Goal: Transaction & Acquisition: Purchase product/service

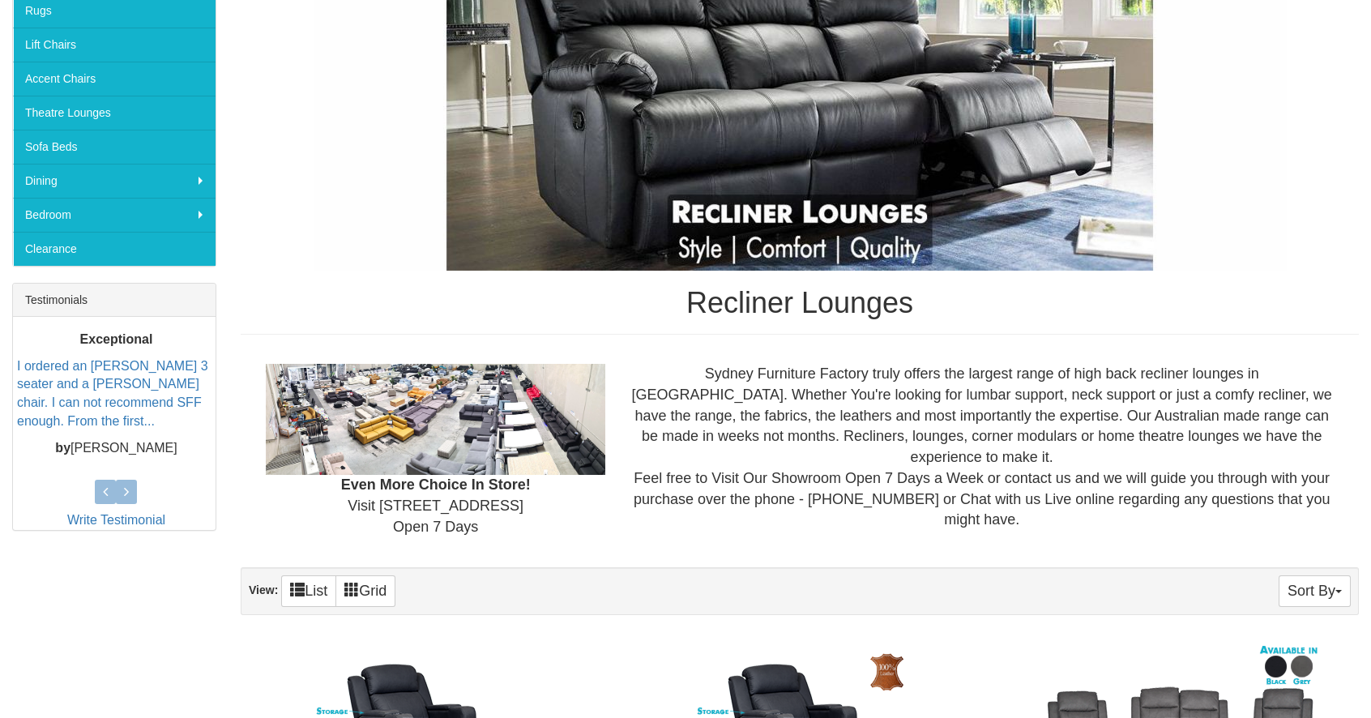
scroll to position [486, 0]
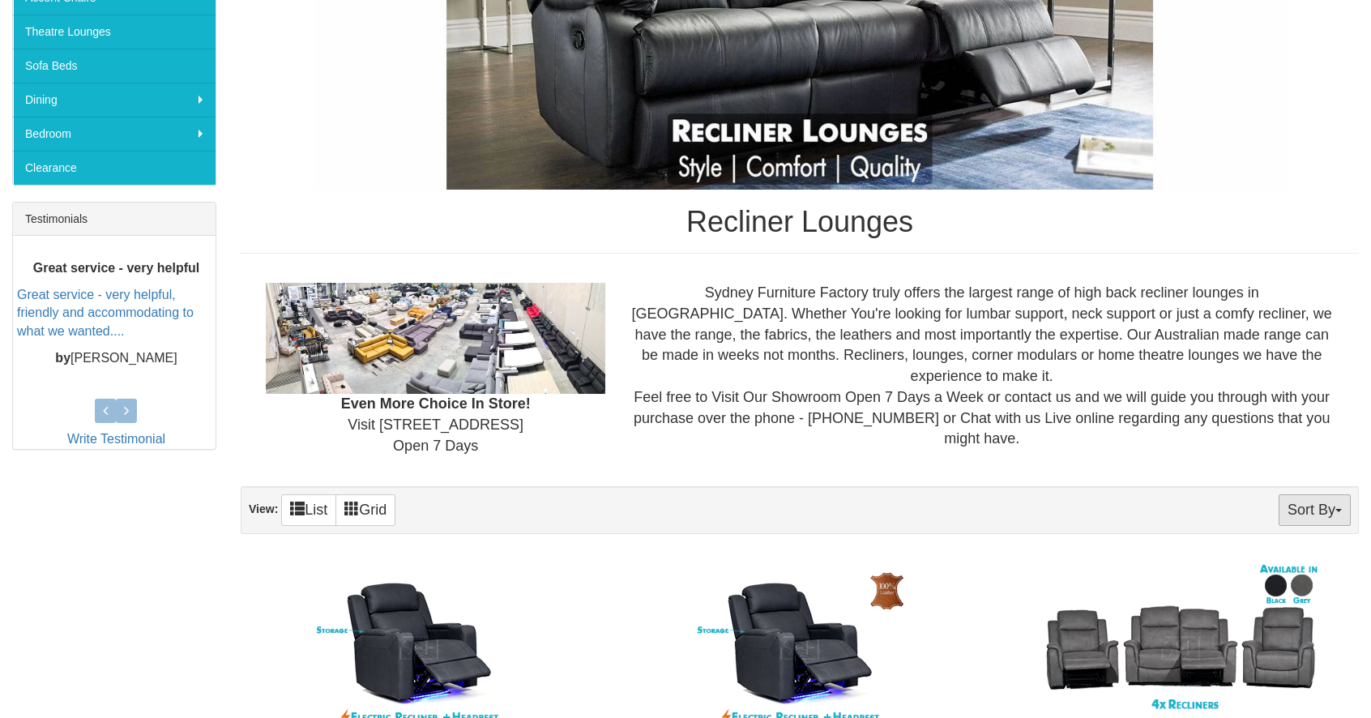
click at [1334, 514] on button "Sort By" at bounding box center [1315, 510] width 72 height 32
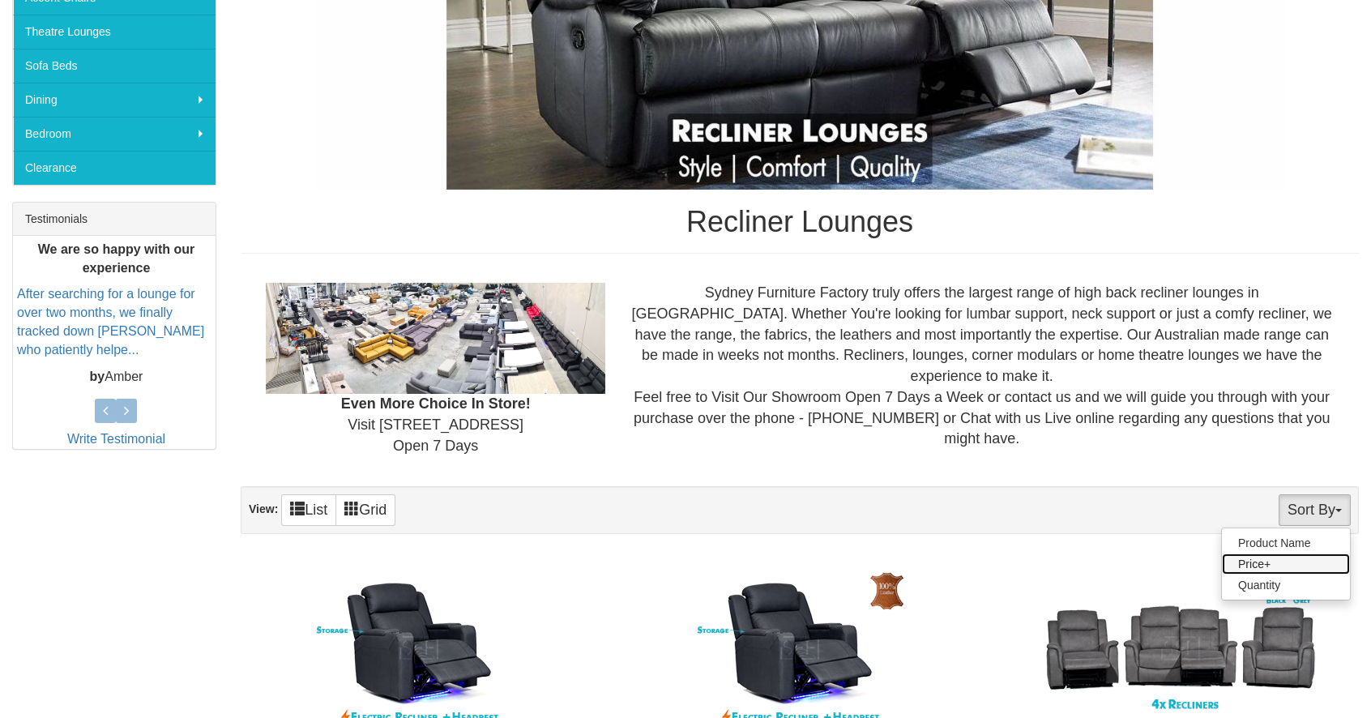
click at [1259, 560] on link "Price+" at bounding box center [1286, 563] width 128 height 21
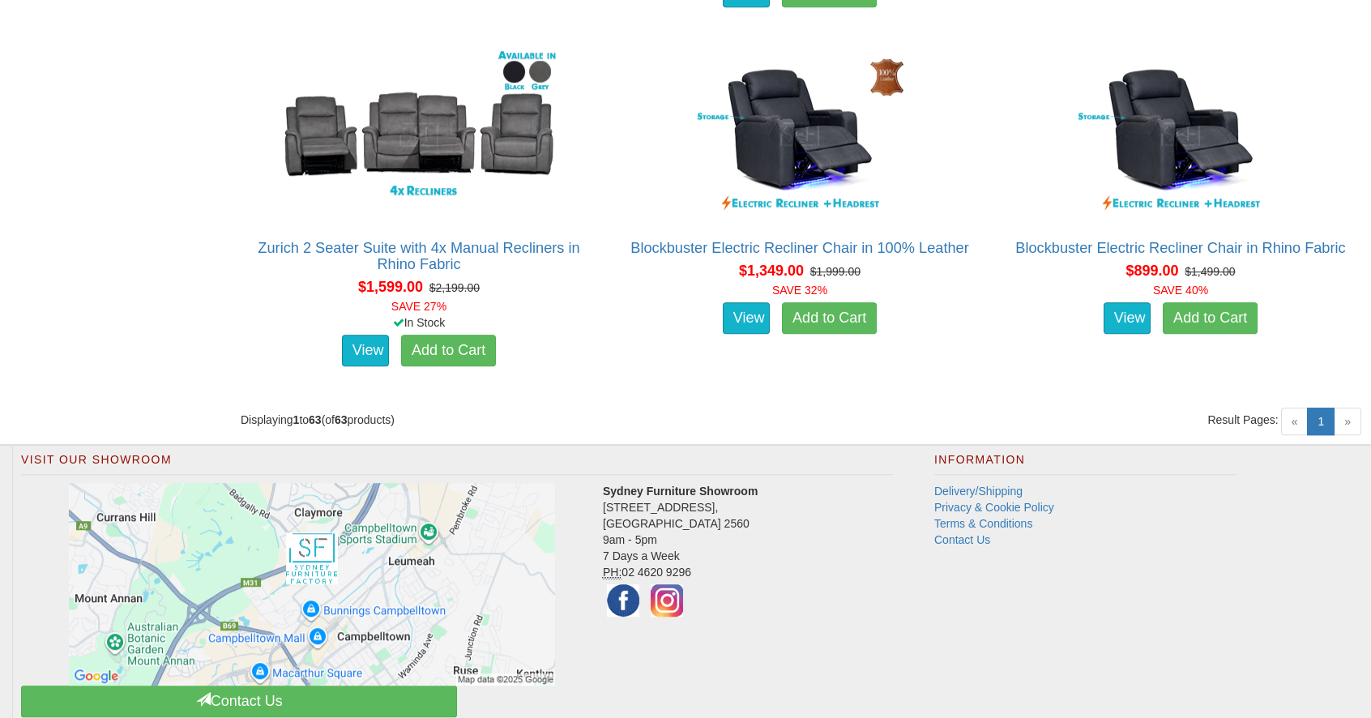
scroll to position [8183, 0]
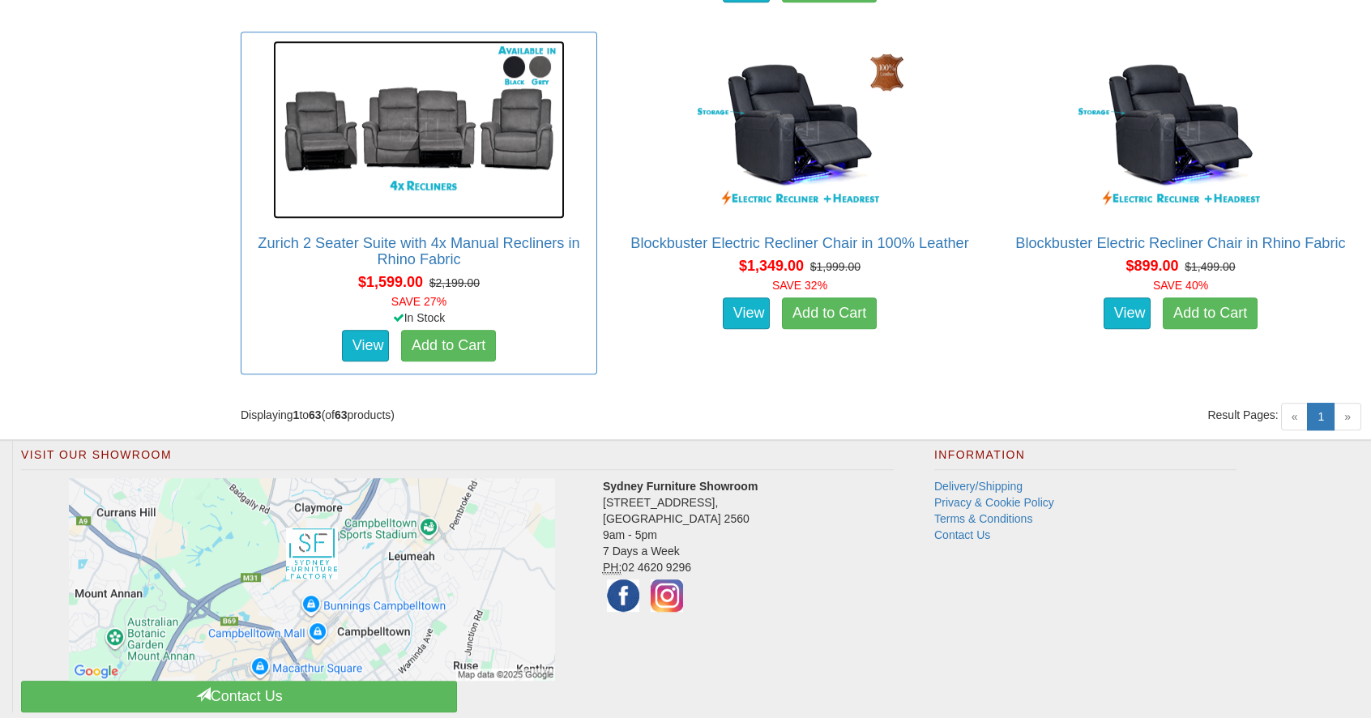
click at [450, 152] on img at bounding box center [419, 130] width 292 height 178
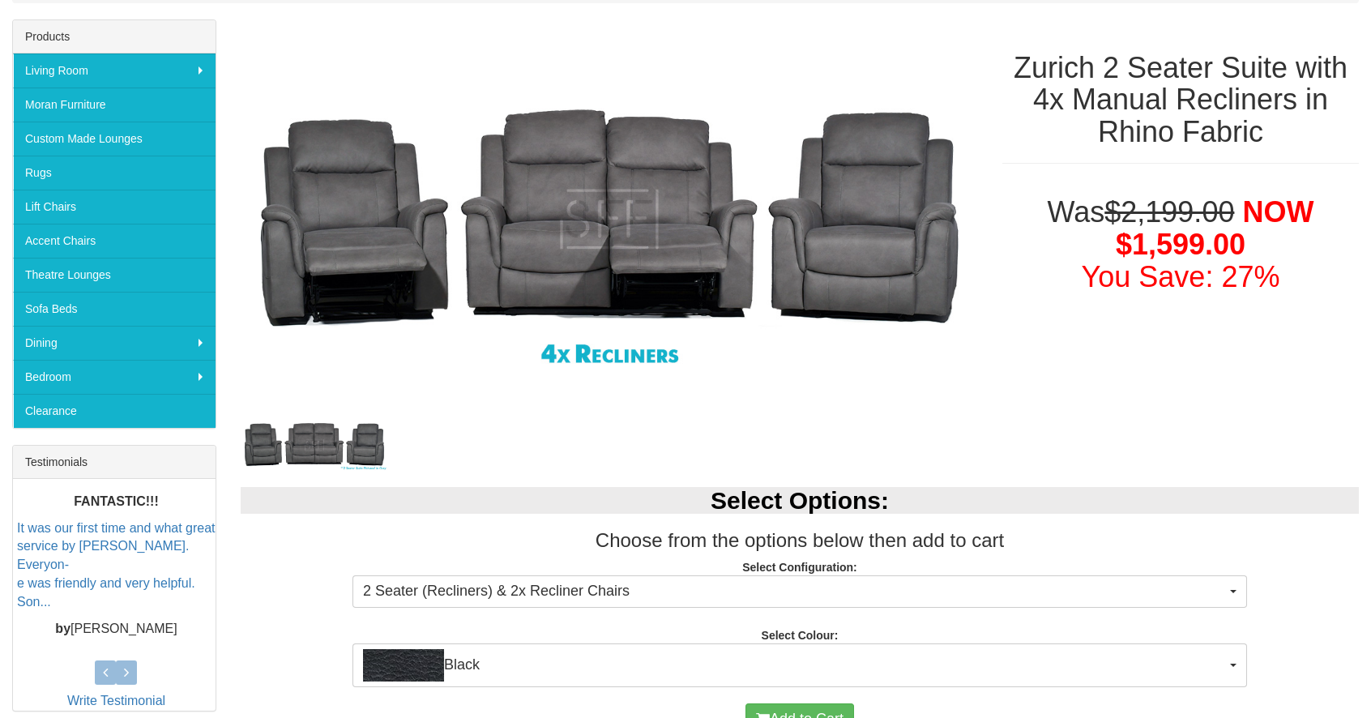
scroll to position [486, 0]
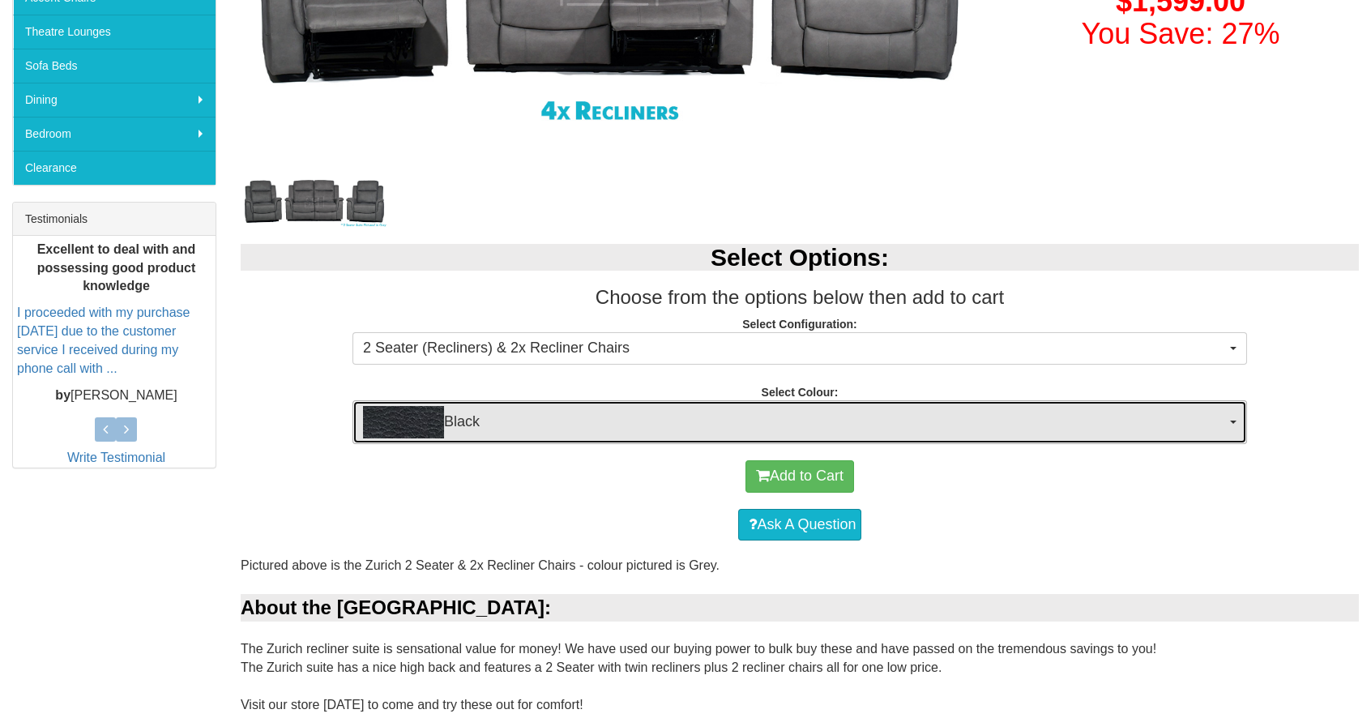
click at [1239, 420] on button "Black" at bounding box center [799, 422] width 894 height 44
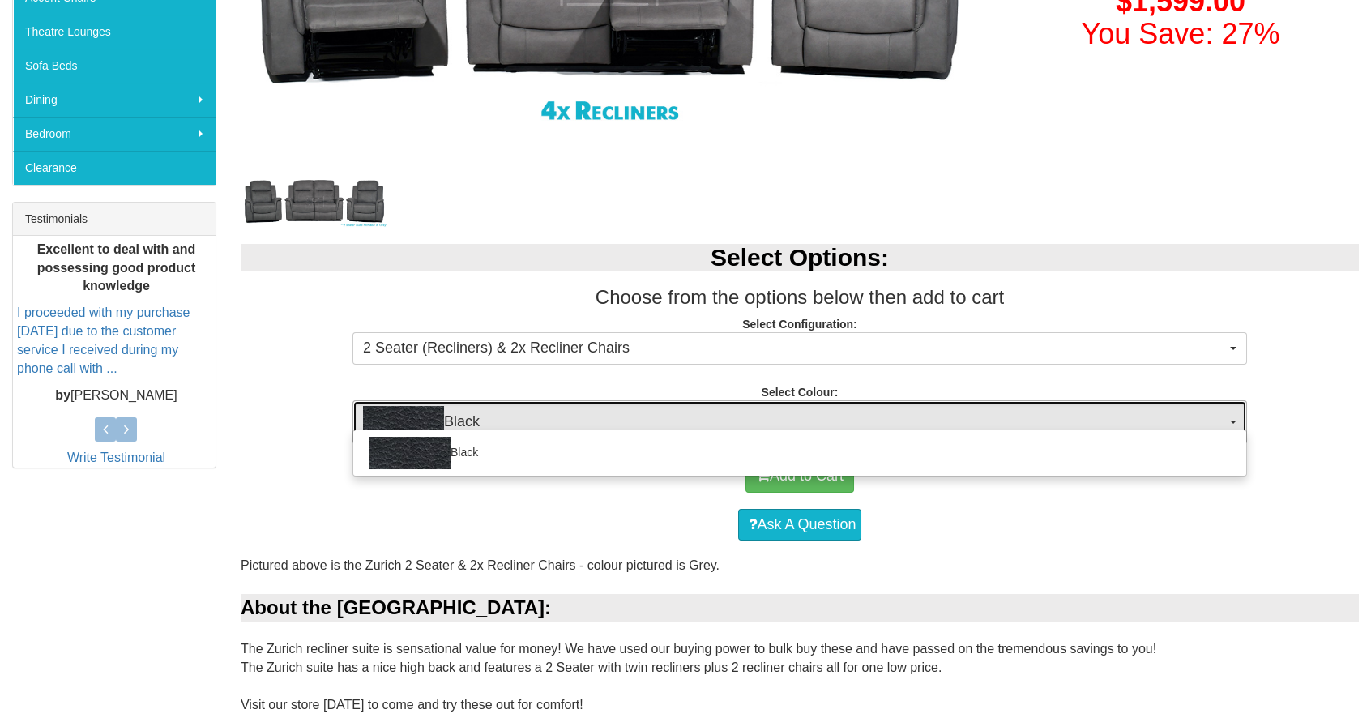
click at [1239, 420] on button "Black" at bounding box center [799, 422] width 894 height 44
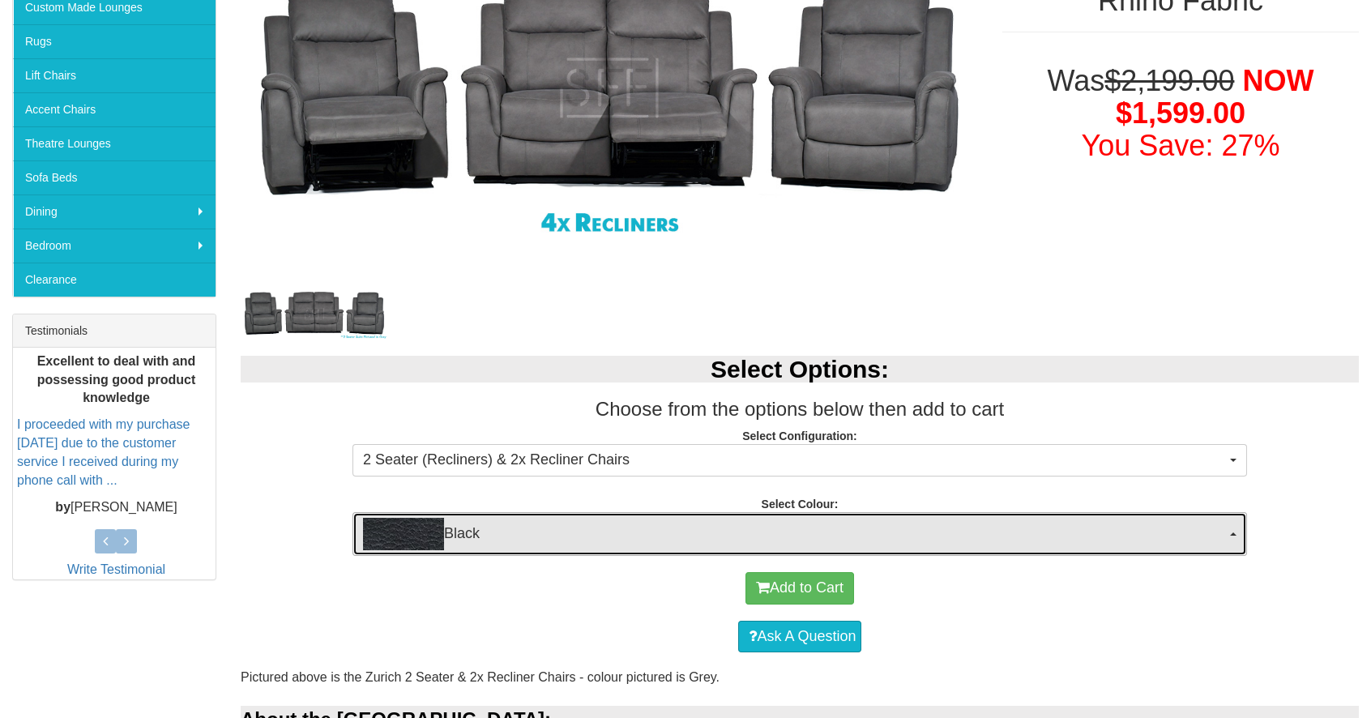
scroll to position [243, 0]
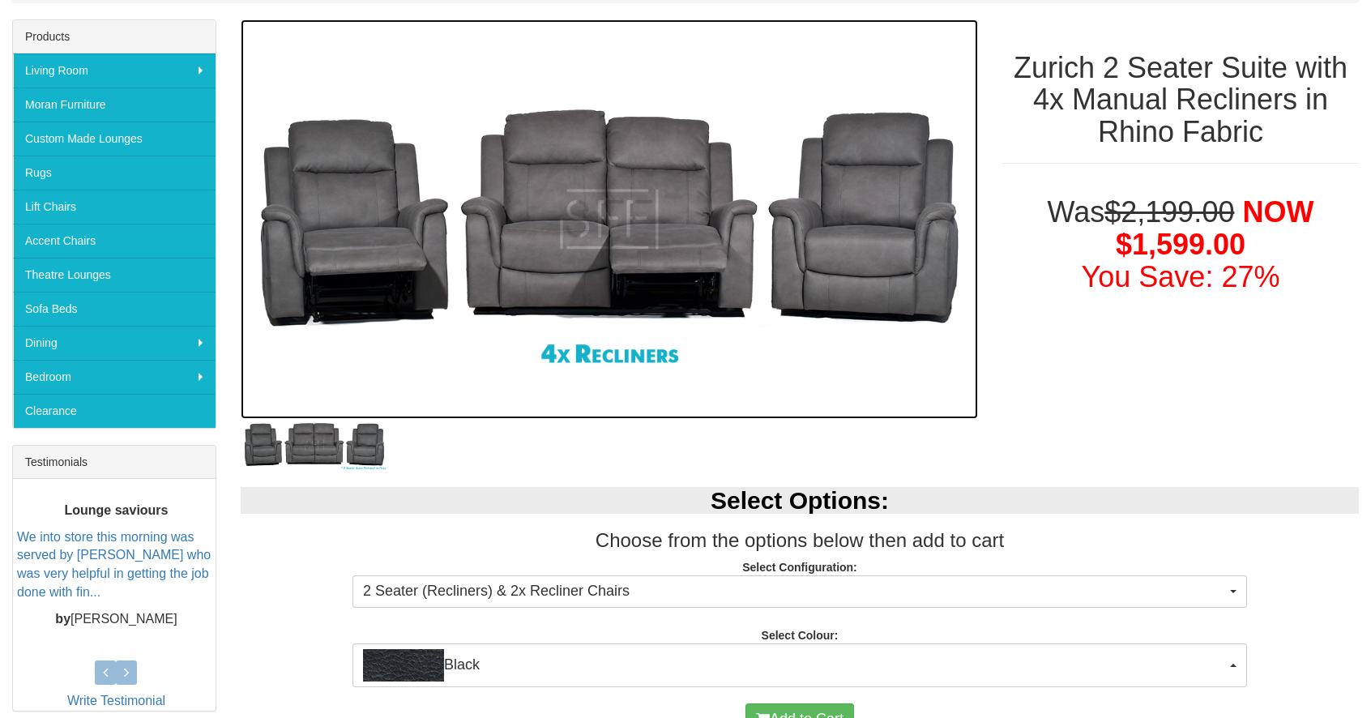
click at [724, 309] on img at bounding box center [609, 218] width 737 height 399
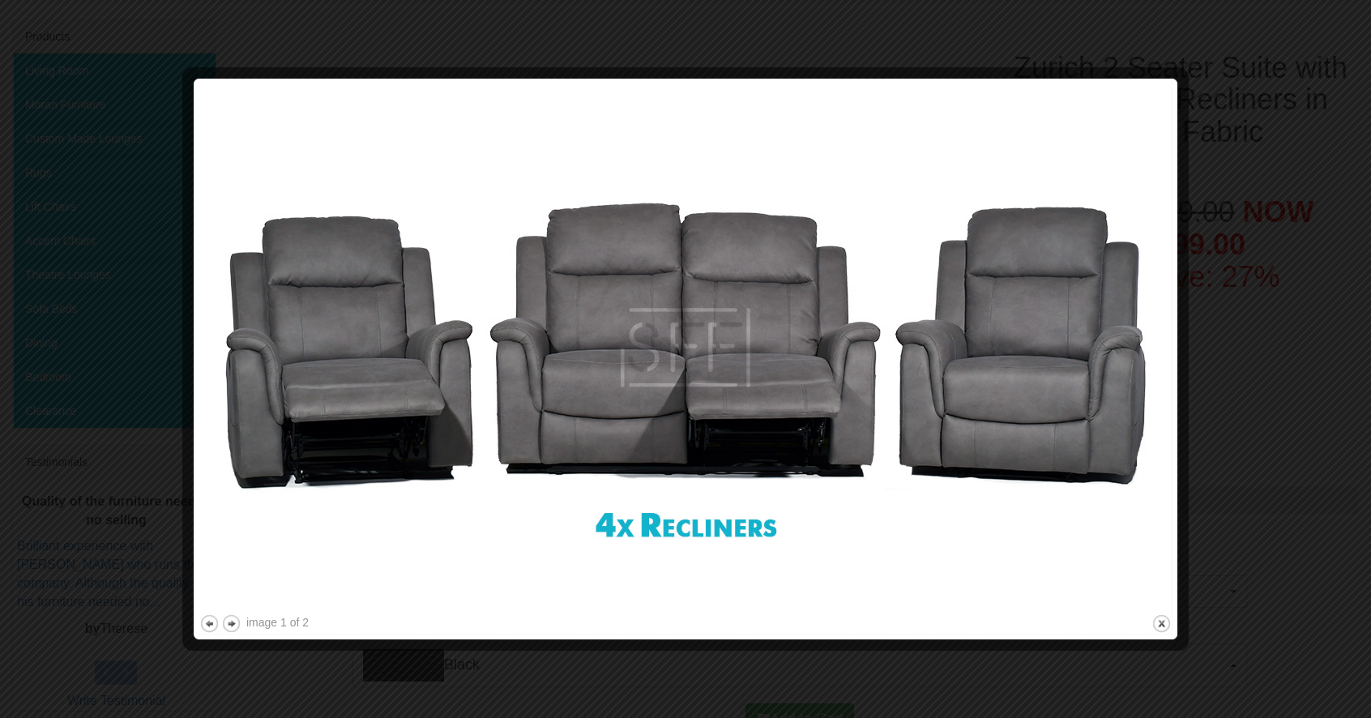
click at [1133, 317] on img at bounding box center [685, 347] width 972 height 527
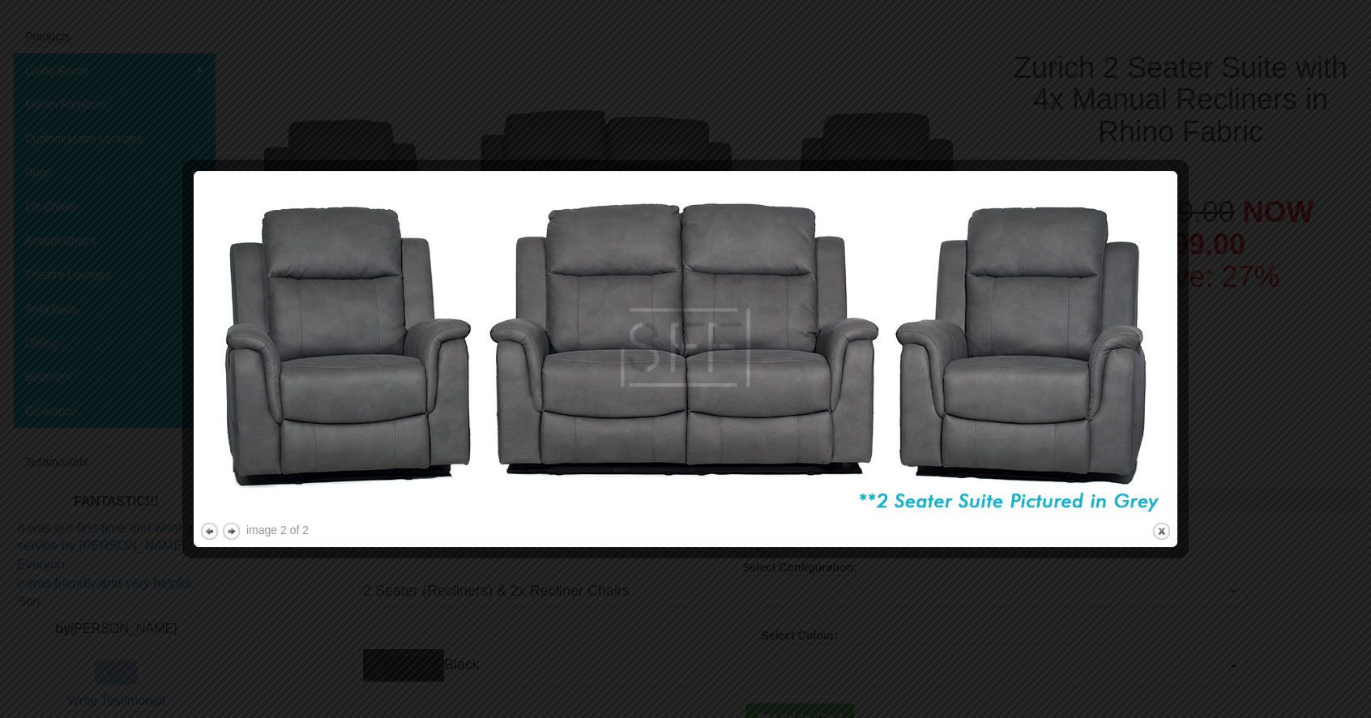
click at [1257, 331] on div at bounding box center [685, 359] width 1371 height 718
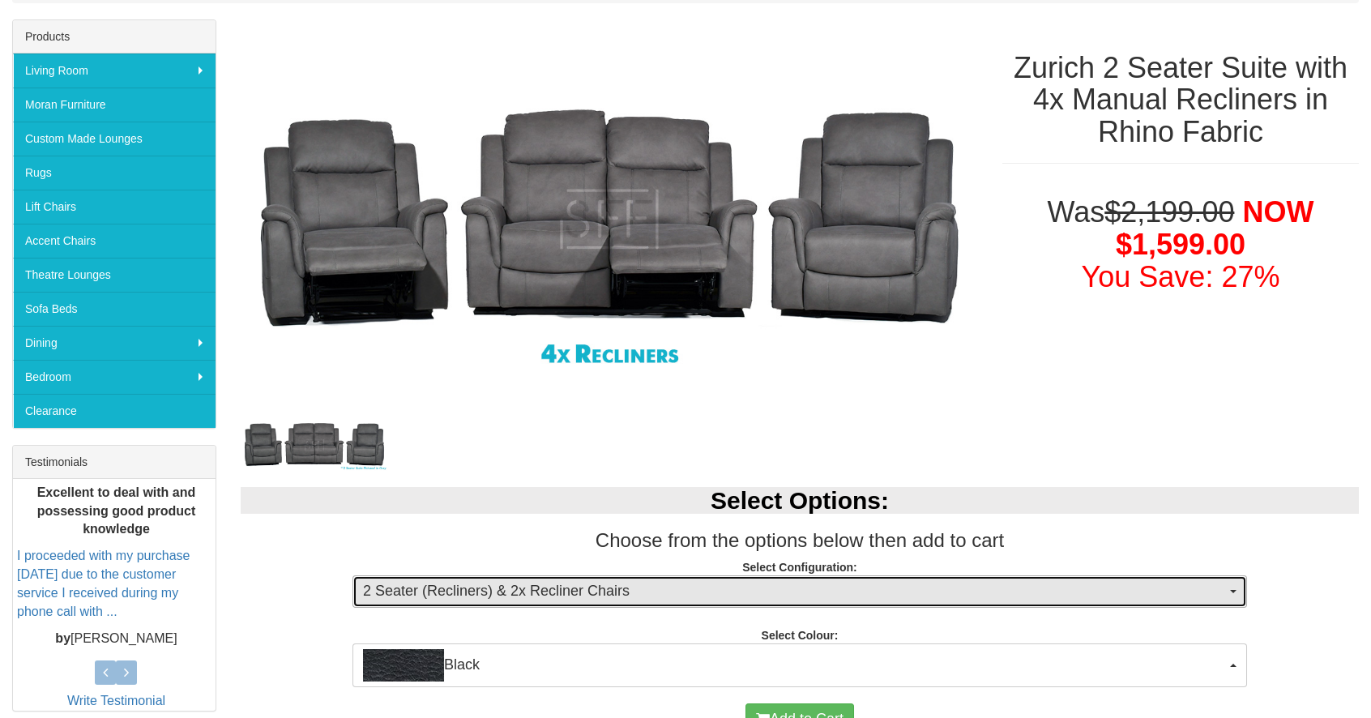
click at [1106, 598] on span "2 Seater (Recliners) & 2x Recliner Chairs" at bounding box center [794, 591] width 863 height 21
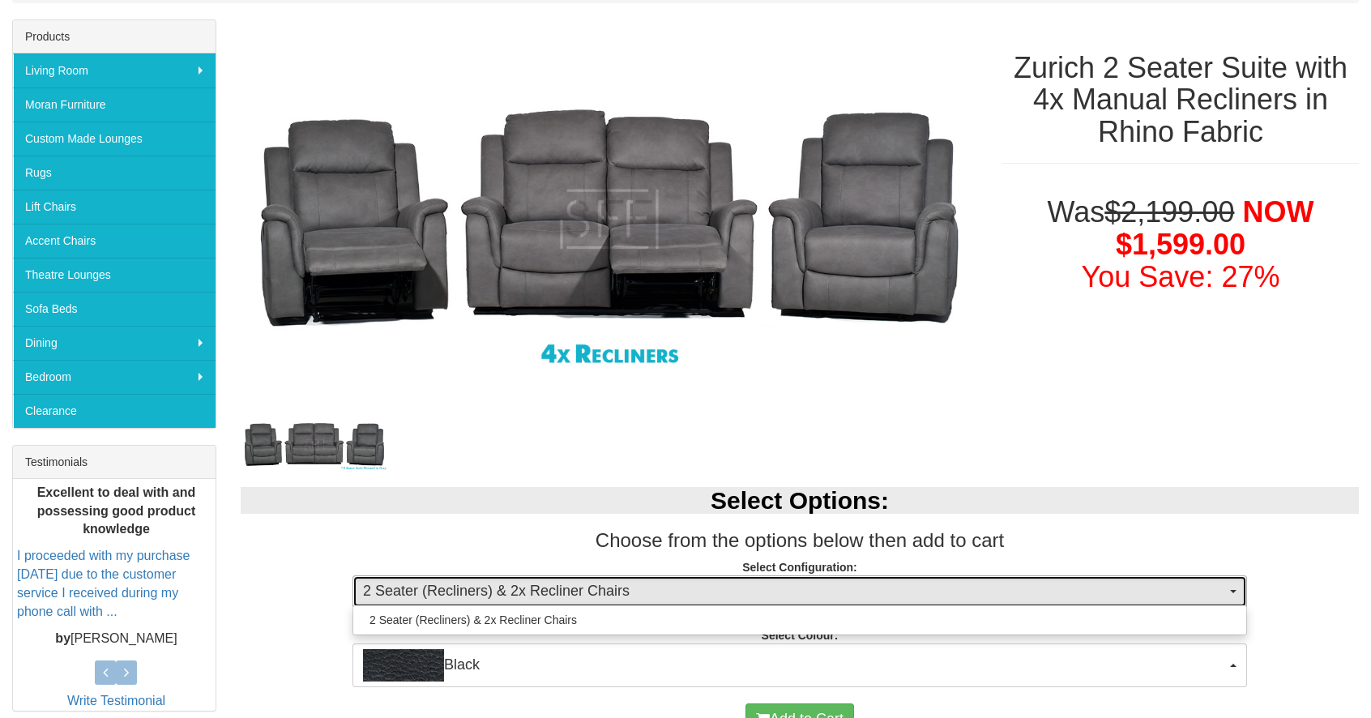
click at [1105, 587] on span "2 Seater (Recliners) & 2x Recliner Chairs" at bounding box center [794, 591] width 863 height 21
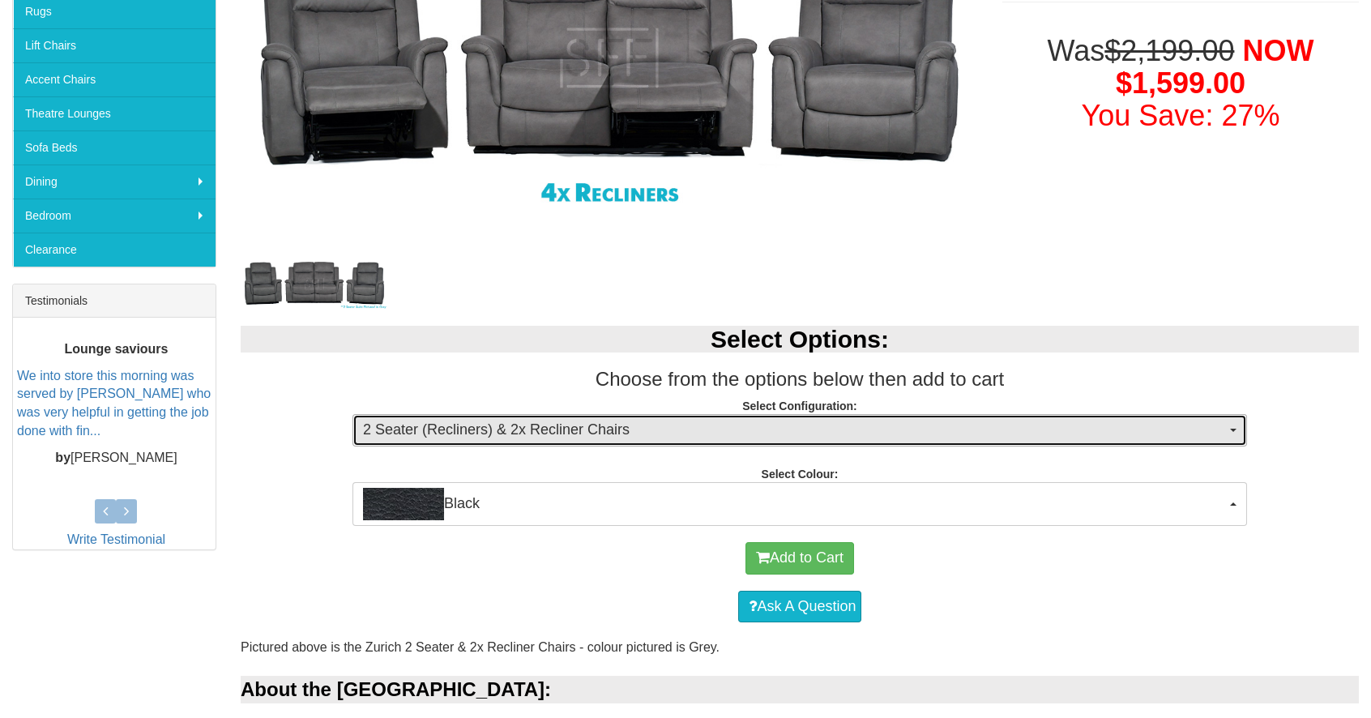
scroll to position [405, 0]
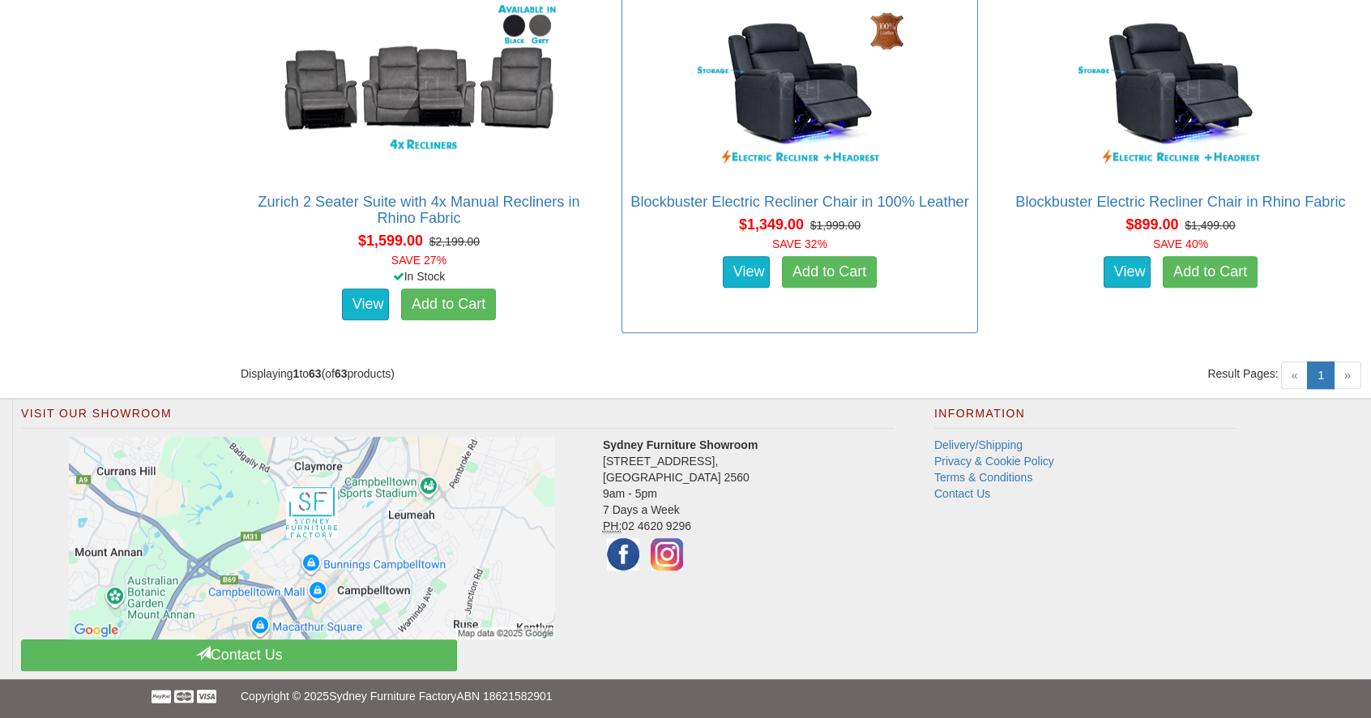
scroll to position [7983, 0]
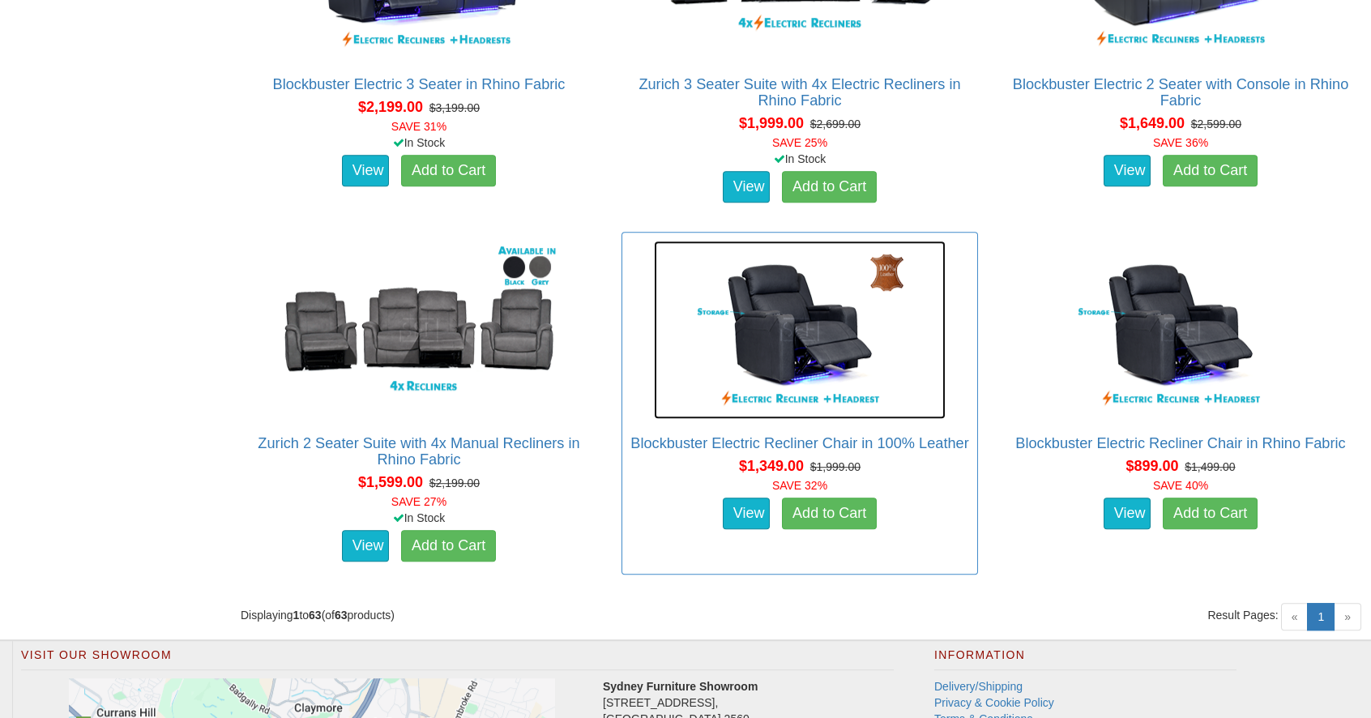
click at [775, 386] on img at bounding box center [800, 330] width 292 height 178
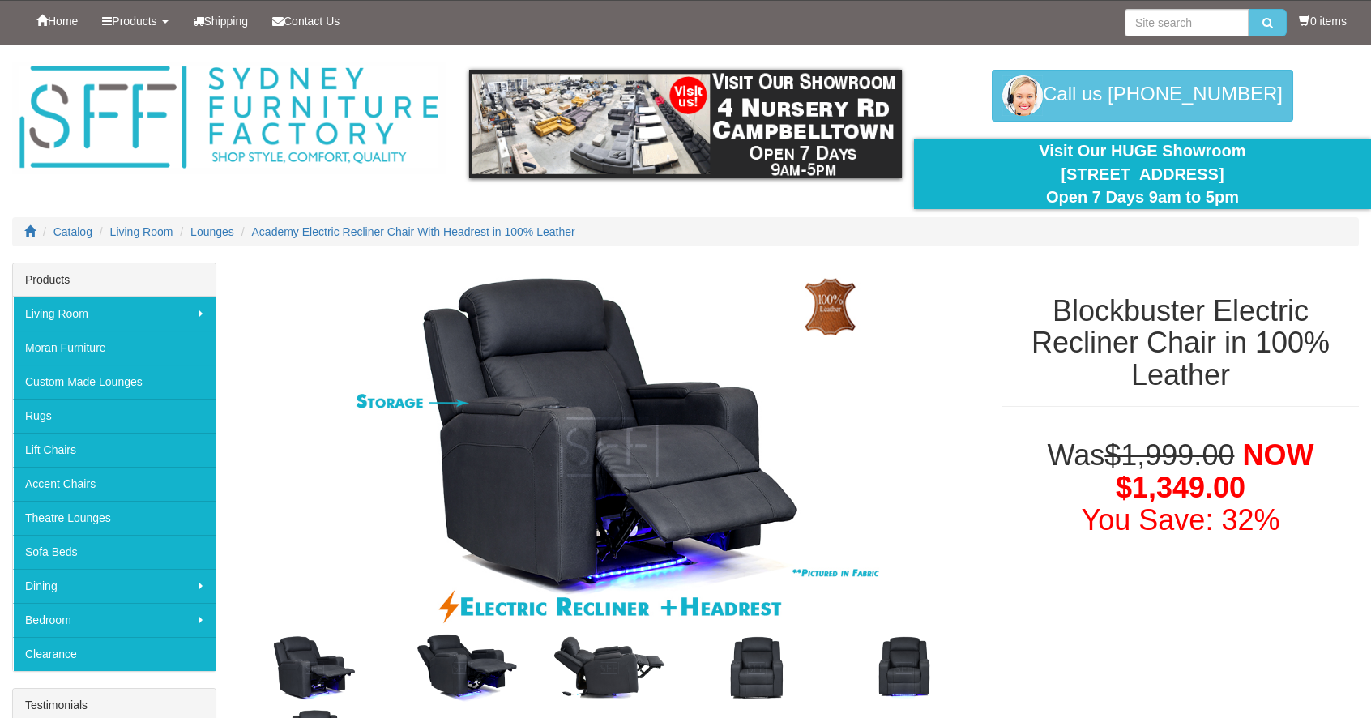
scroll to position [486, 0]
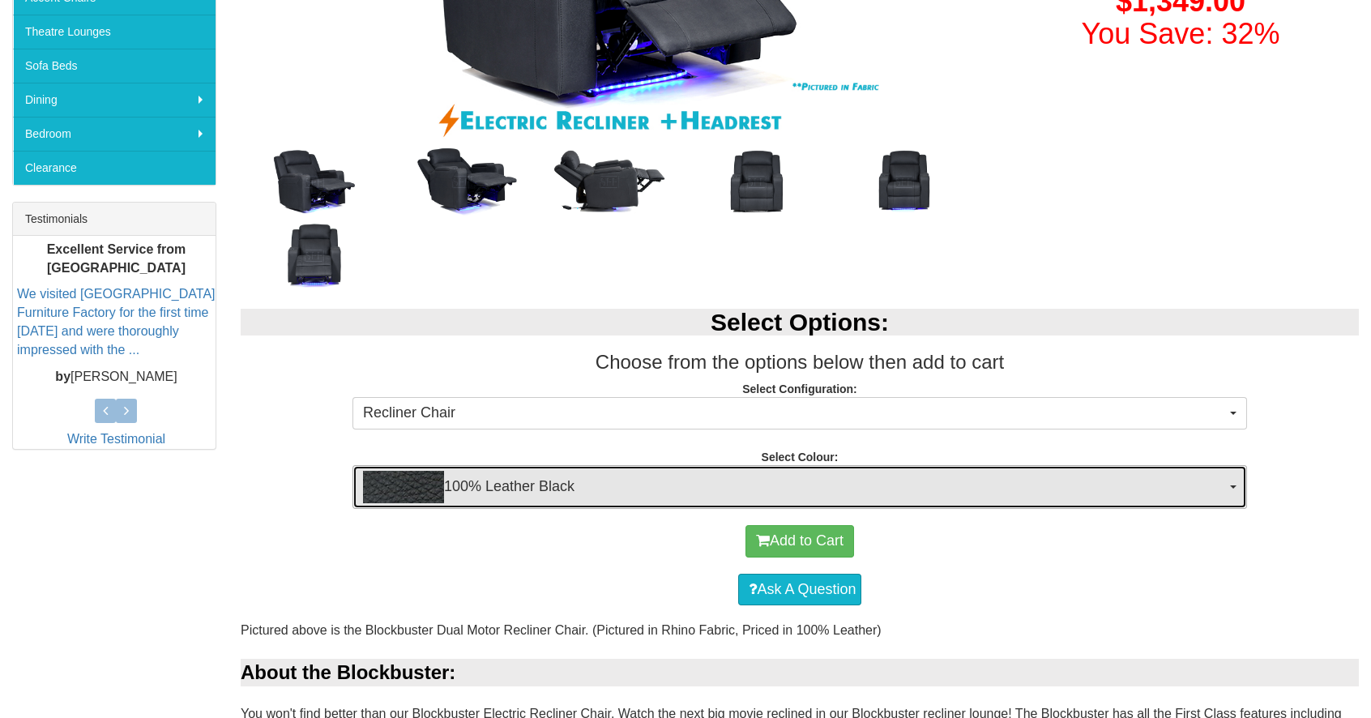
click at [1032, 480] on span "100% Leather Black" at bounding box center [794, 487] width 863 height 32
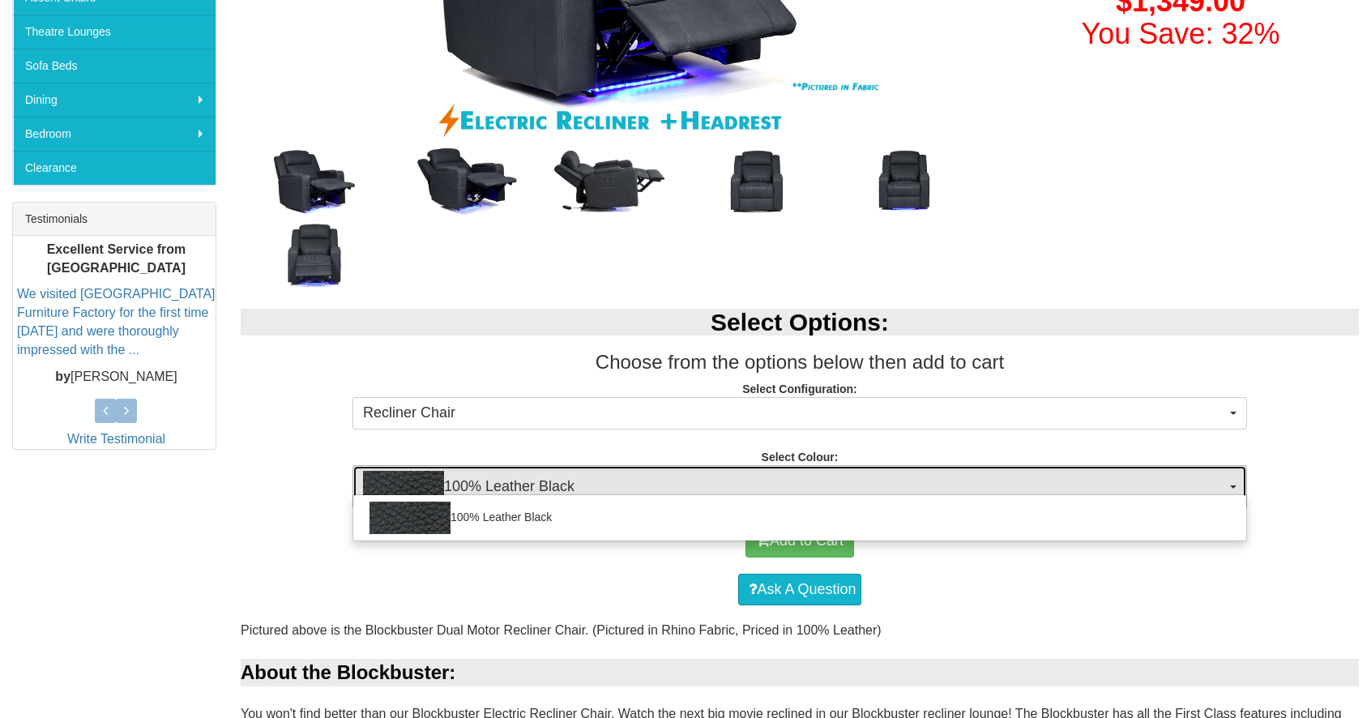
click at [1031, 478] on span "100% Leather Black" at bounding box center [794, 487] width 863 height 32
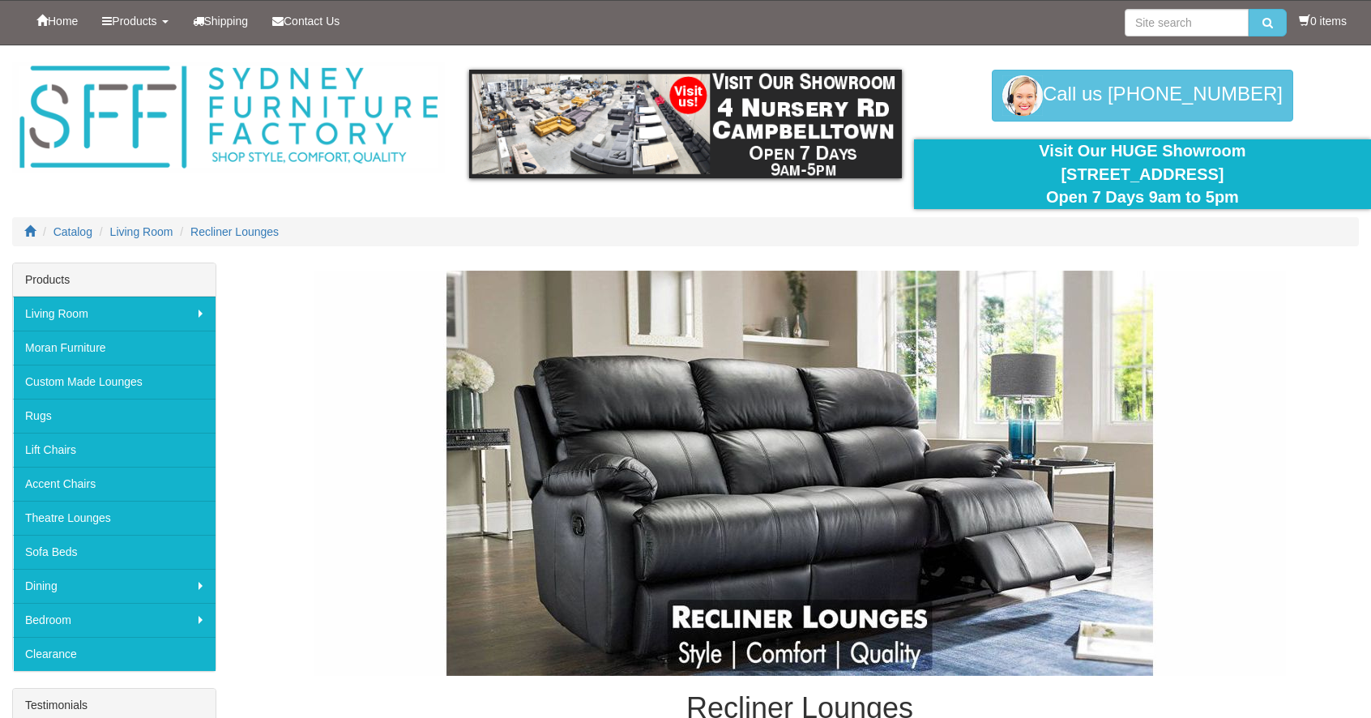
scroll to position [7983, 0]
